Goal: Understand process/instructions: Learn about a topic

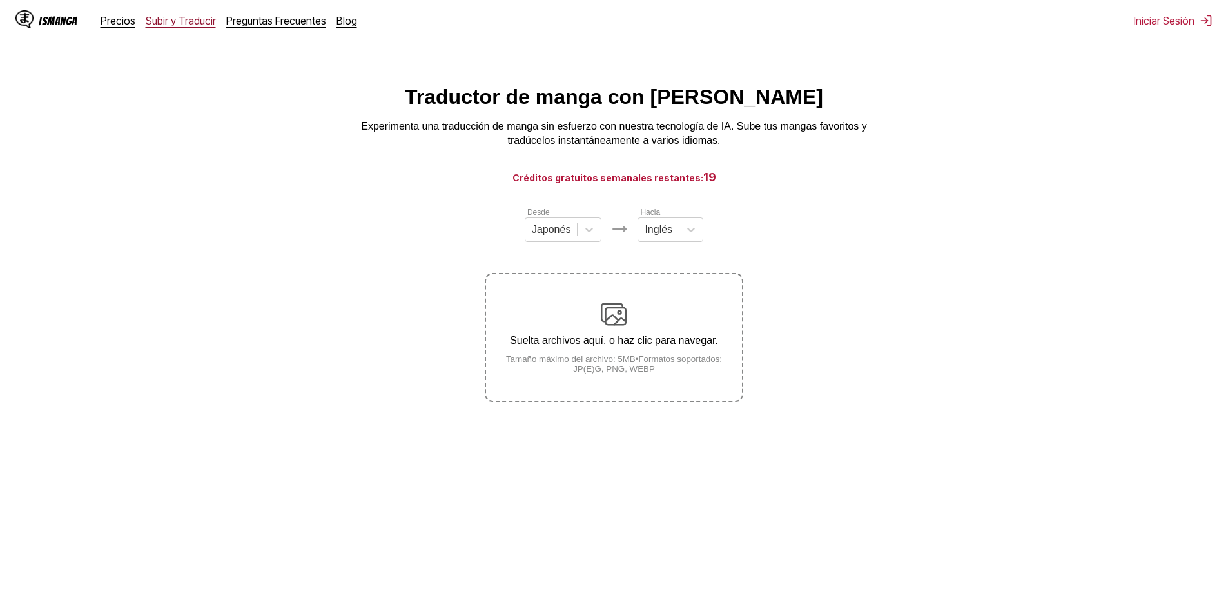
click at [157, 23] on link "Subir y Traducir" at bounding box center [181, 20] width 70 height 13
click at [175, 23] on link "Subir y Traducir" at bounding box center [181, 20] width 70 height 13
click at [233, 20] on link "Preguntas Frecuentes" at bounding box center [276, 20] width 100 height 13
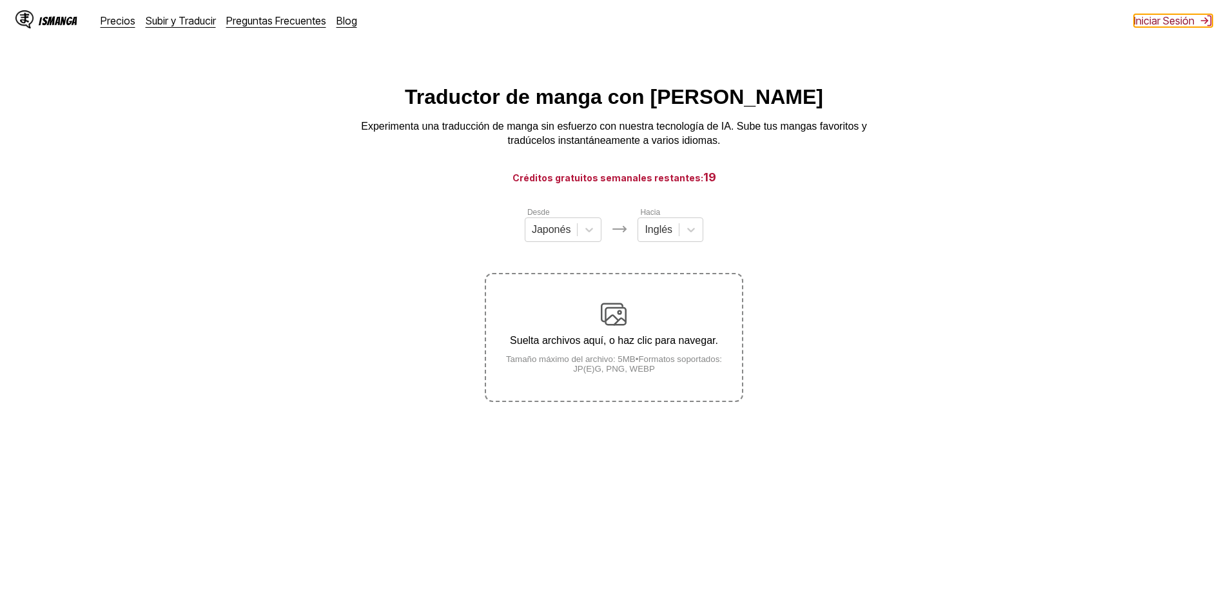
click at [1163, 23] on button "Iniciar Sesión" at bounding box center [1173, 20] width 79 height 13
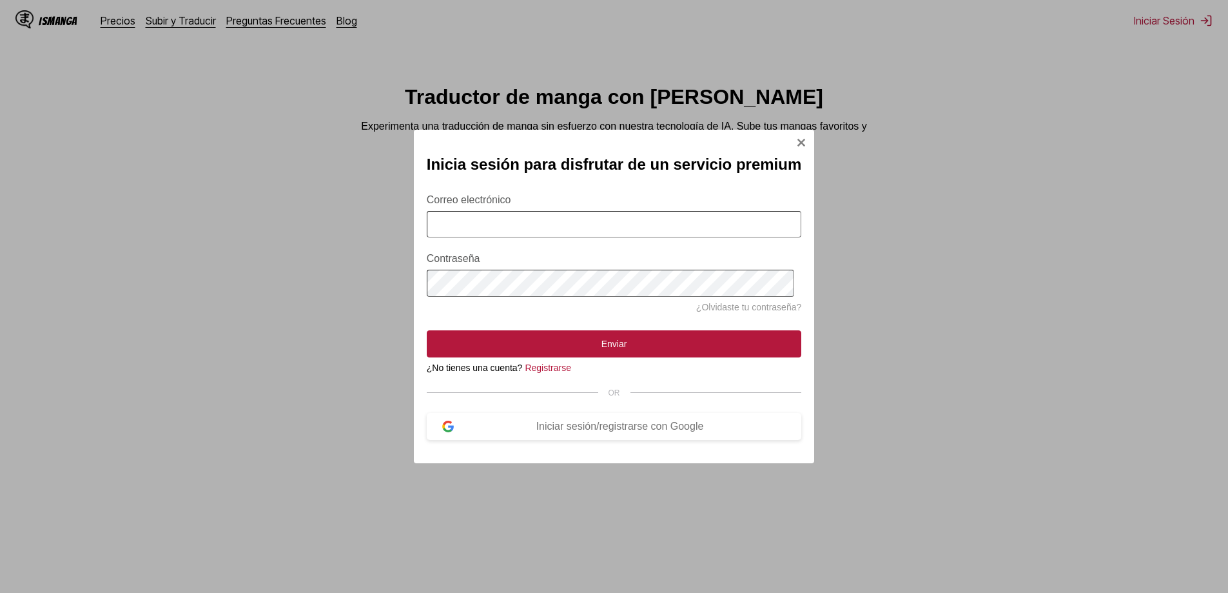
click at [893, 270] on div "Inicia sesión para disfrutar de un servicio premium Correo electrónico Contrase…" at bounding box center [614, 296] width 1228 height 593
